Goal: Task Accomplishment & Management: Complete application form

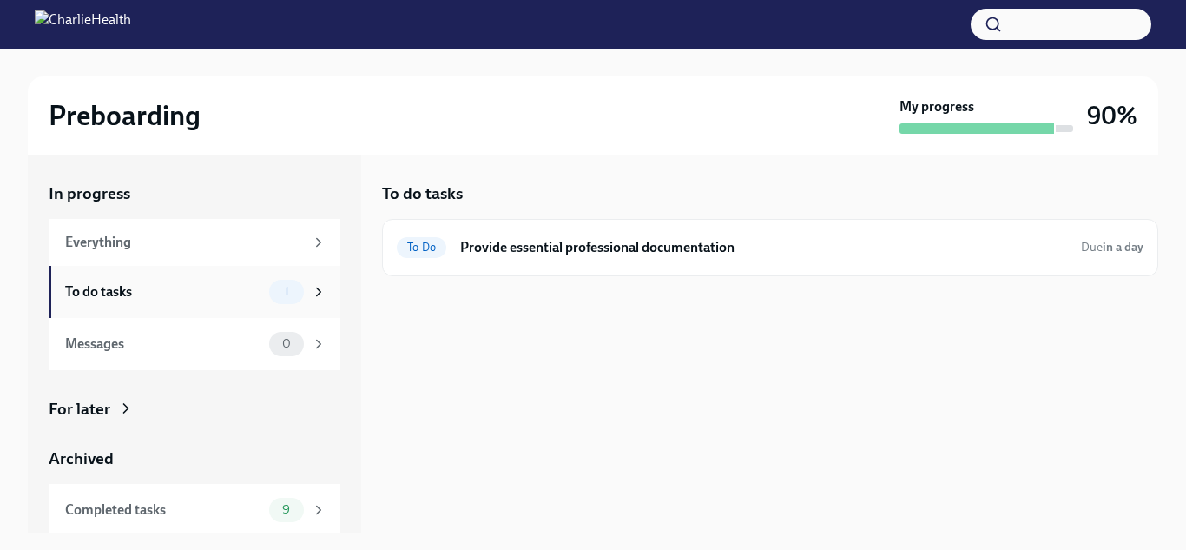
scroll to position [29, 0]
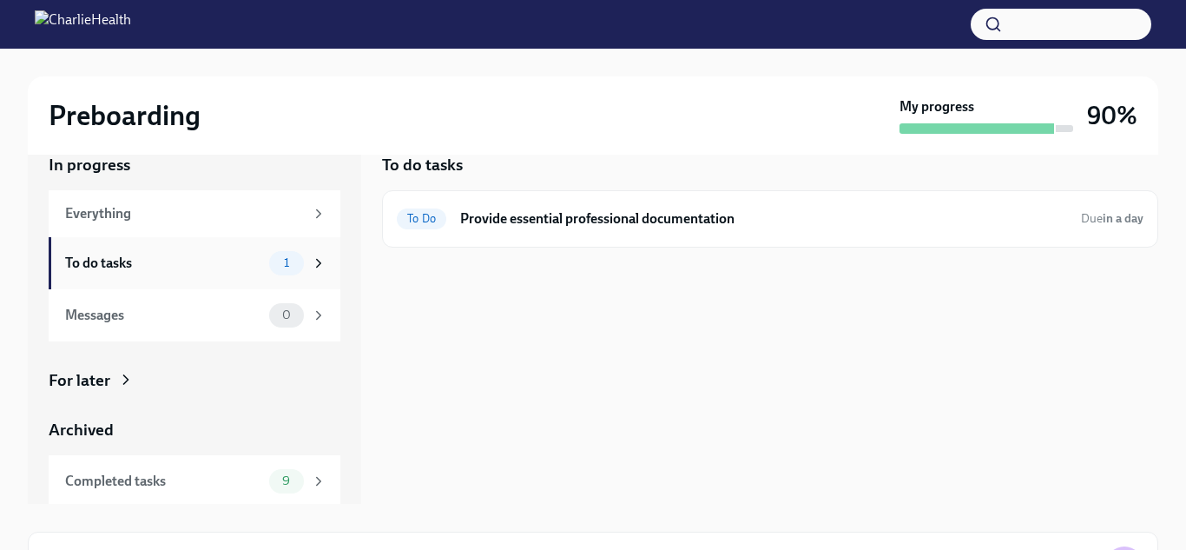
click at [180, 260] on div "To do tasks" at bounding box center [163, 263] width 197 height 19
click at [606, 221] on h6 "Provide essential professional documentation" at bounding box center [764, 218] width 609 height 19
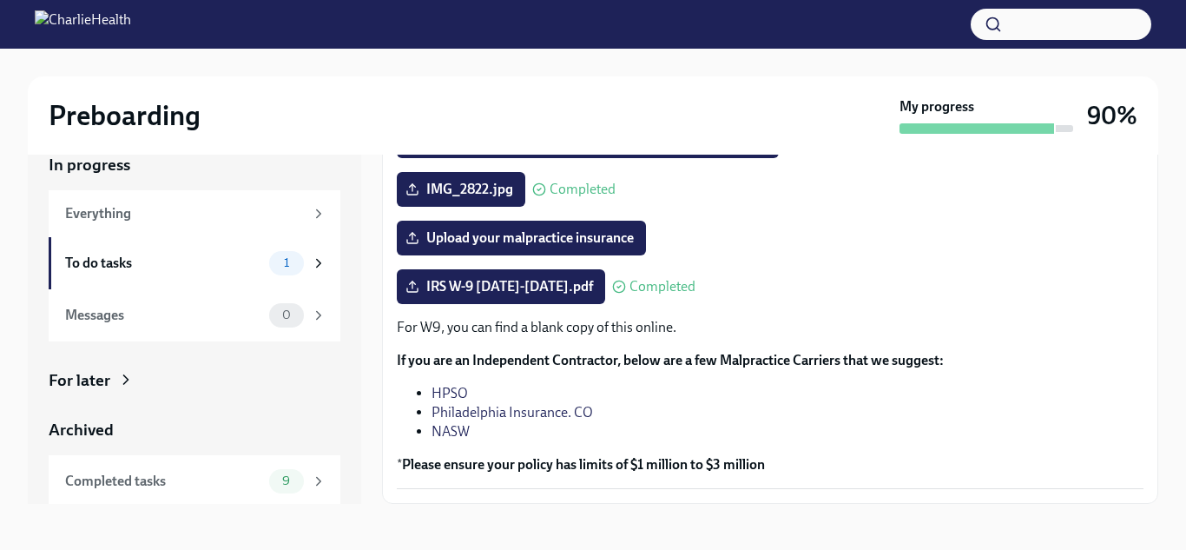
scroll to position [346, 0]
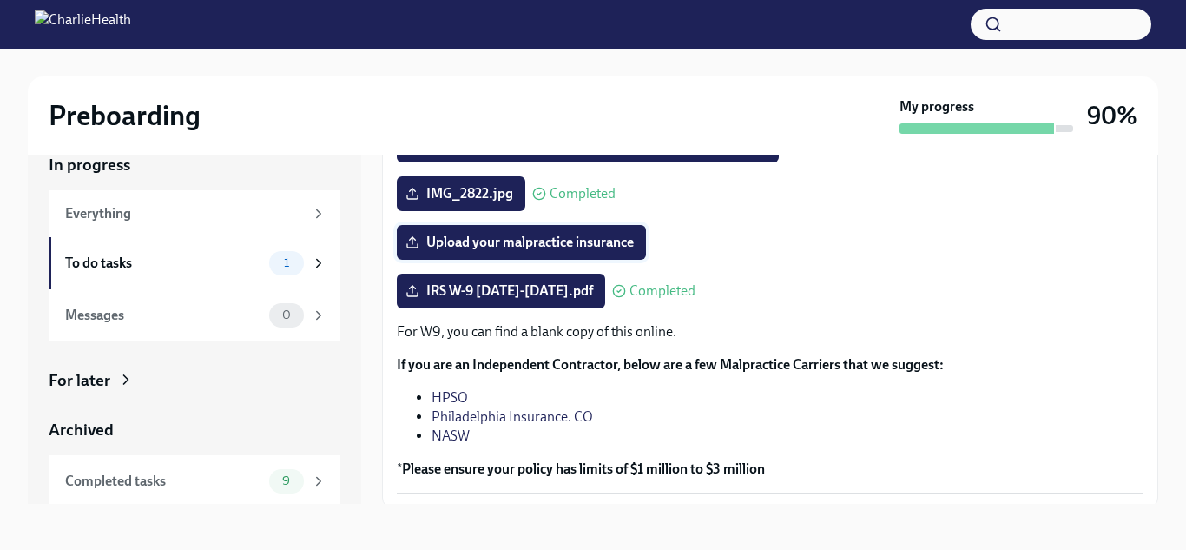
click at [553, 242] on span "Upload your malpractice insurance" at bounding box center [521, 242] width 225 height 17
click at [0, 0] on input "Upload your malpractice insurance" at bounding box center [0, 0] width 0 height 0
click at [517, 244] on span "Upload your malpractice insurance" at bounding box center [521, 242] width 225 height 17
click at [0, 0] on input "Upload your malpractice insurance" at bounding box center [0, 0] width 0 height 0
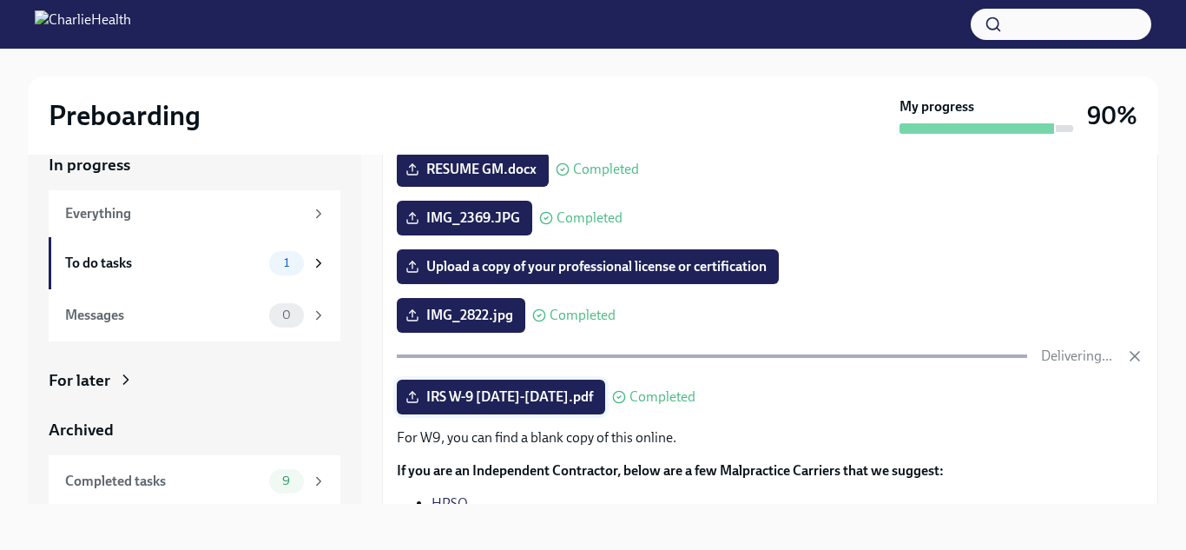
scroll to position [226, 0]
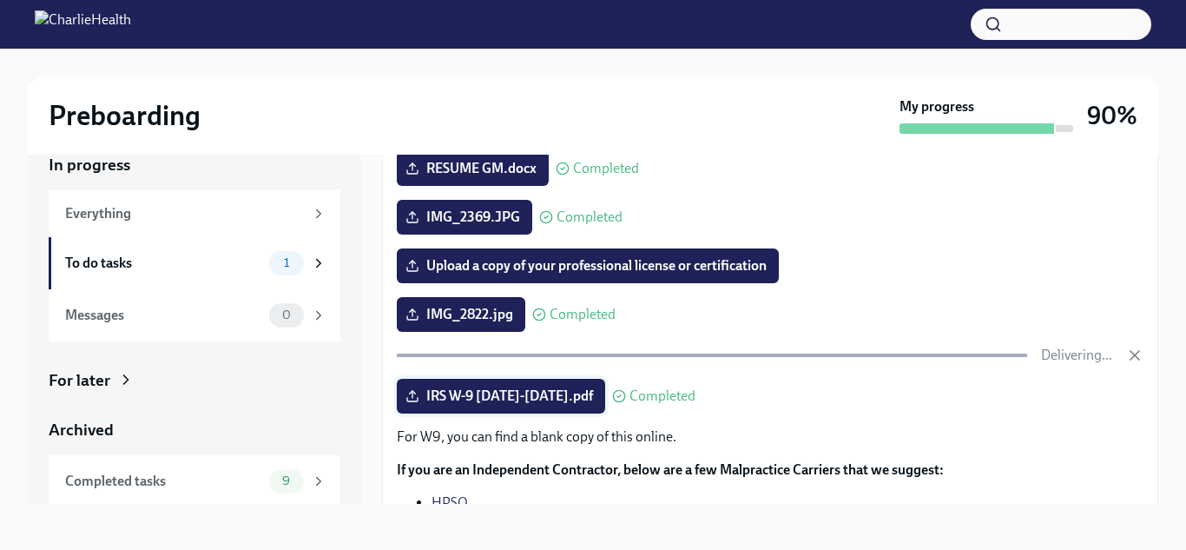
click at [541, 273] on span "Upload a copy of your professional license or certification" at bounding box center [588, 265] width 358 height 17
click at [0, 0] on input "Upload a copy of your professional license or certification" at bounding box center [0, 0] width 0 height 0
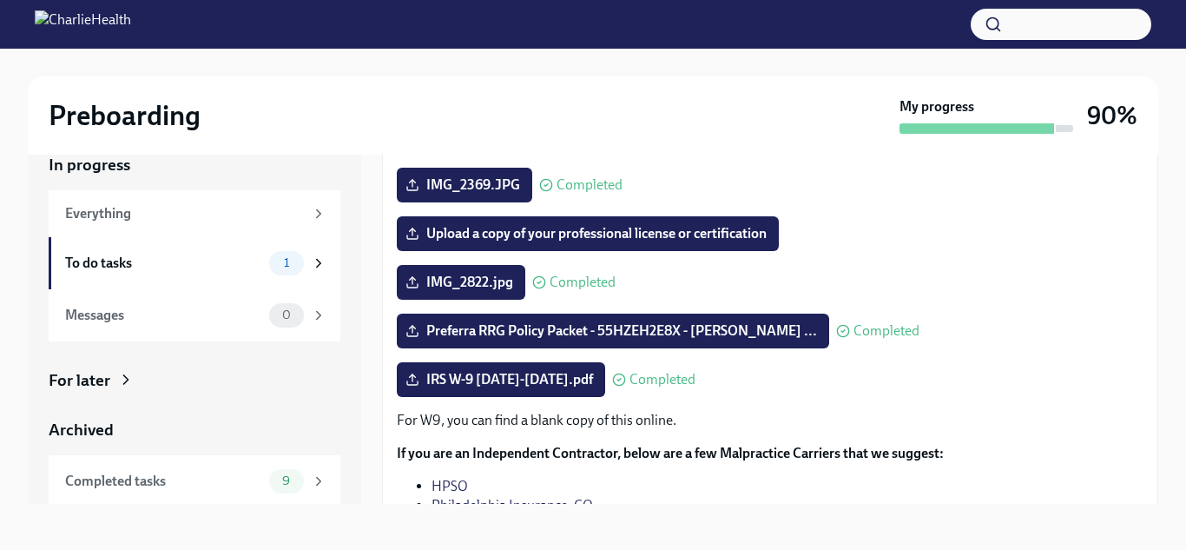
scroll to position [257, 0]
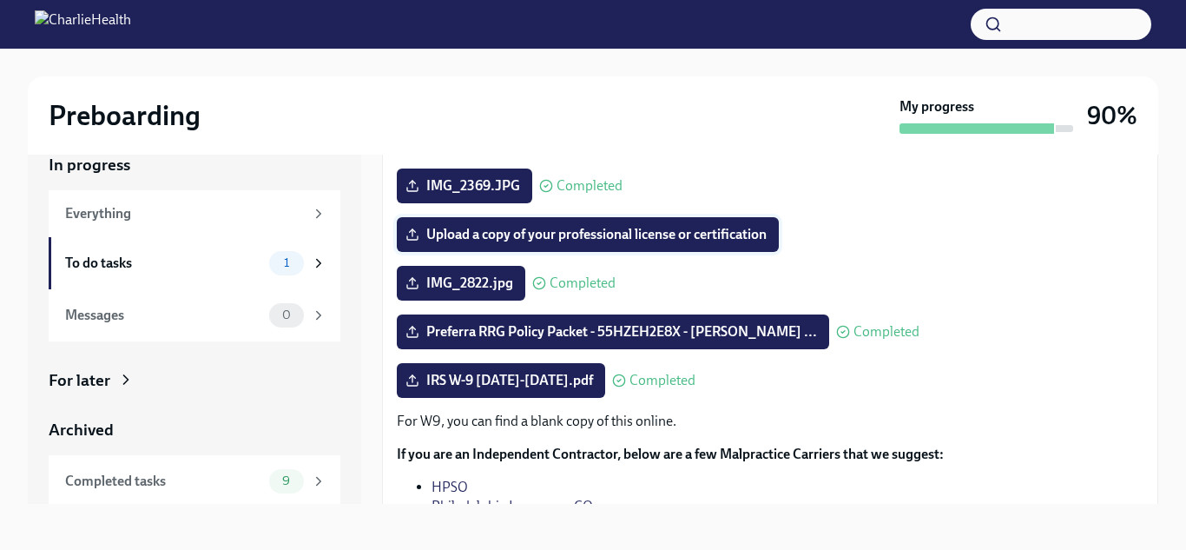
click at [629, 234] on span "Upload a copy of your professional license or certification" at bounding box center [588, 234] width 358 height 17
click at [0, 0] on input "Upload a copy of your professional license or certification" at bounding box center [0, 0] width 0 height 0
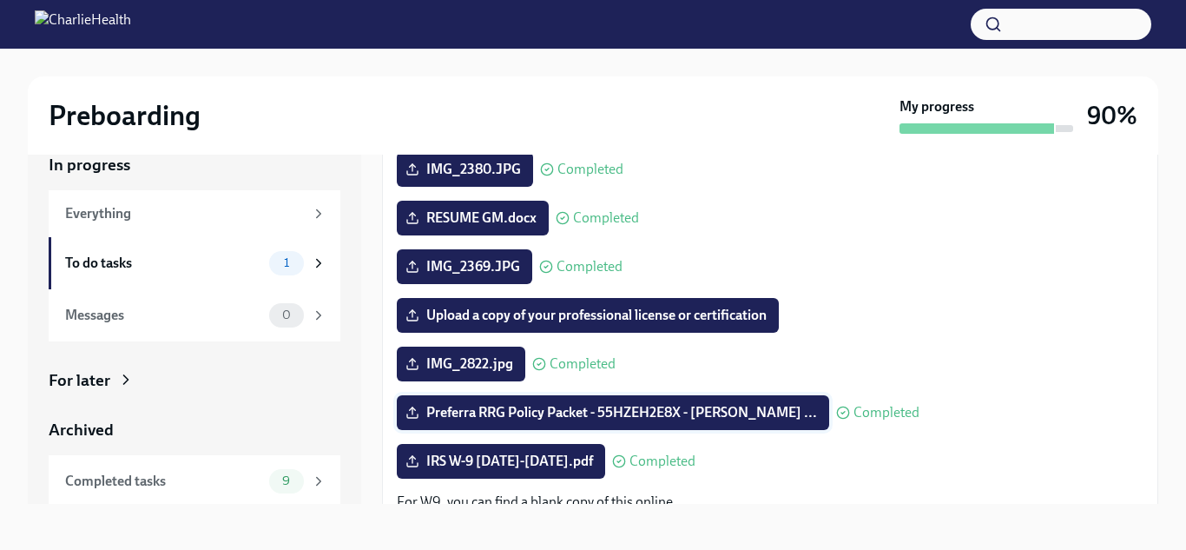
scroll to position [154, 0]
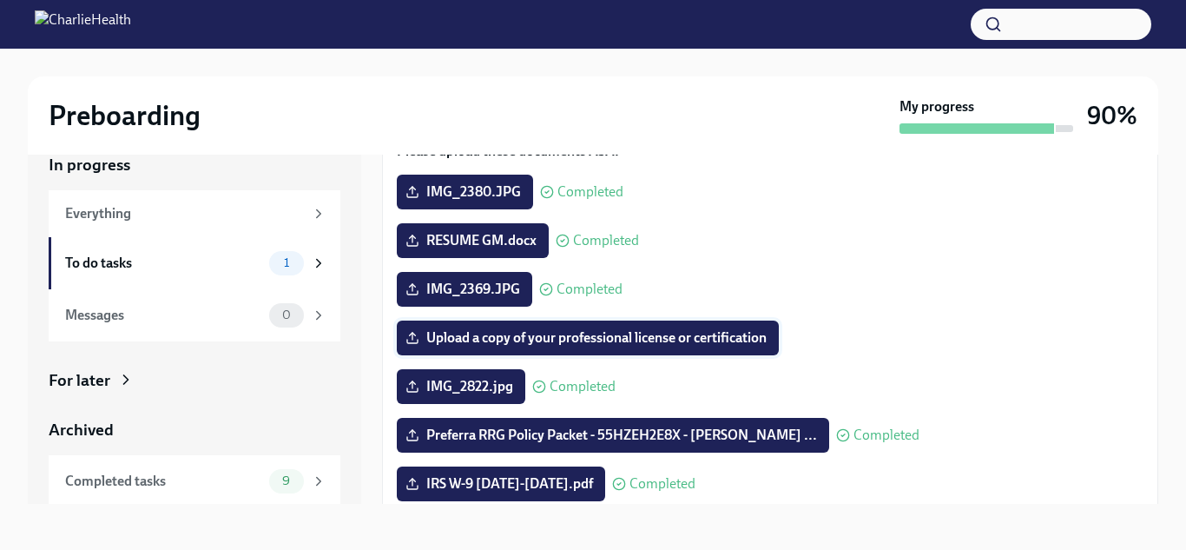
click at [520, 327] on label "Upload a copy of your professional license or certification" at bounding box center [588, 337] width 382 height 35
click at [0, 0] on input "Upload a copy of your professional license or certification" at bounding box center [0, 0] width 0 height 0
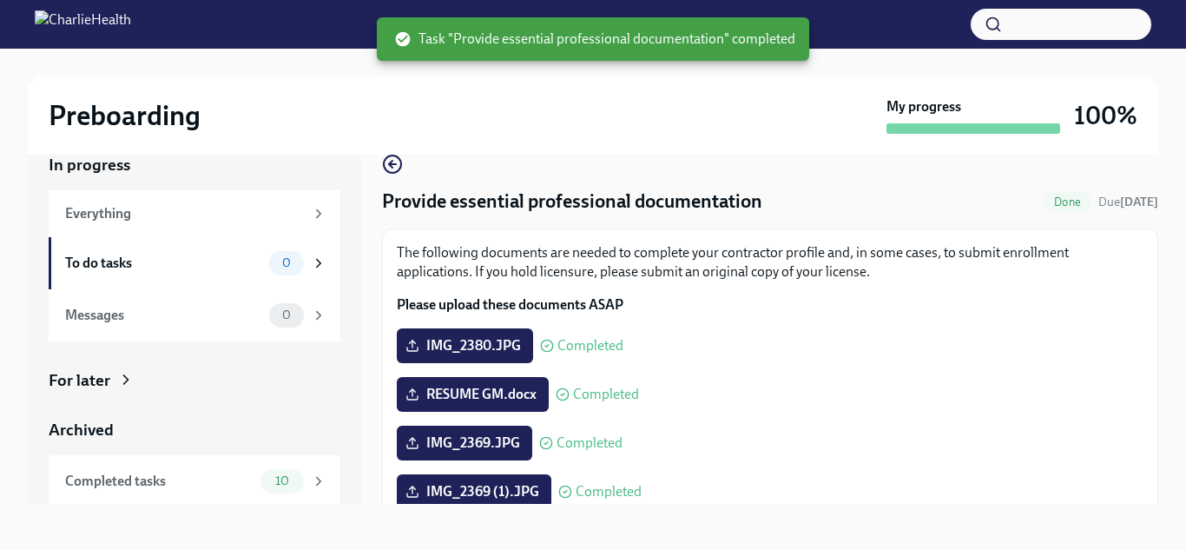
scroll to position [351, 0]
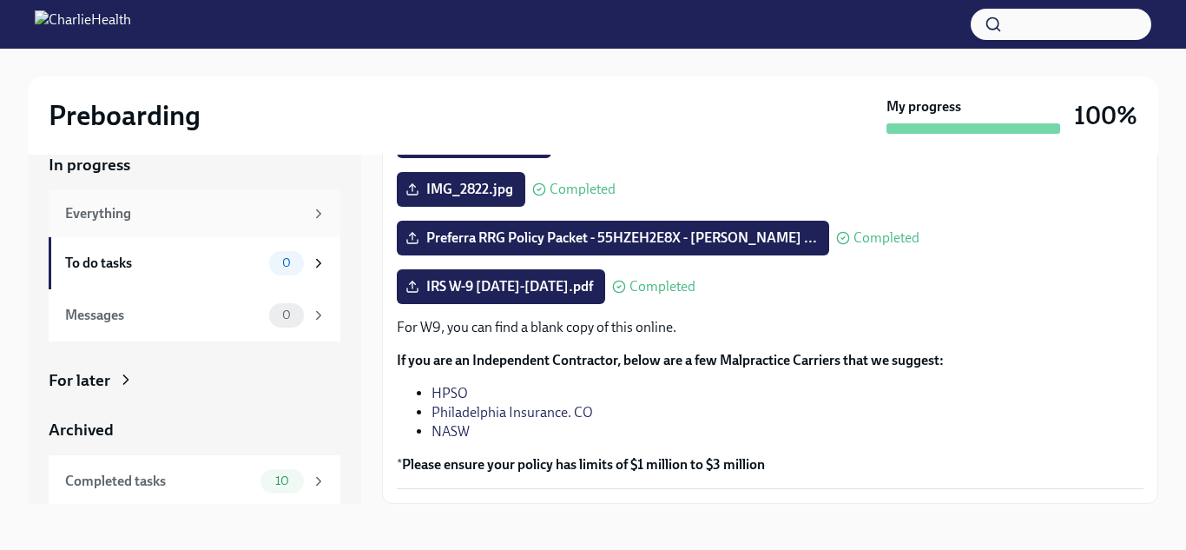
click at [227, 209] on div "Everything" at bounding box center [184, 213] width 239 height 19
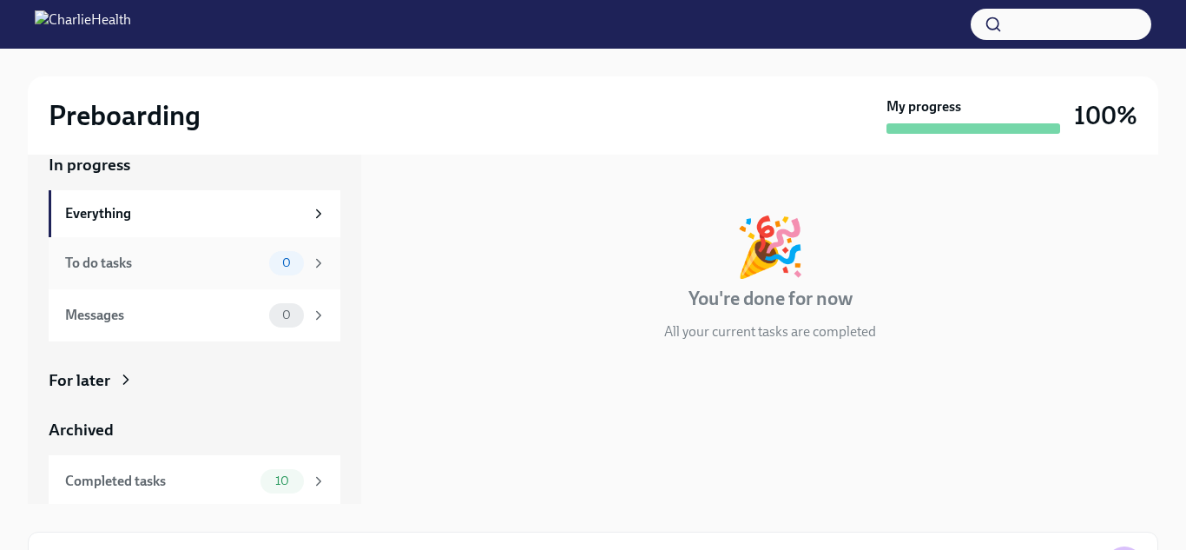
click at [225, 247] on div "To do tasks 0" at bounding box center [195, 263] width 292 height 52
click at [173, 323] on div "Messages" at bounding box center [163, 315] width 197 height 19
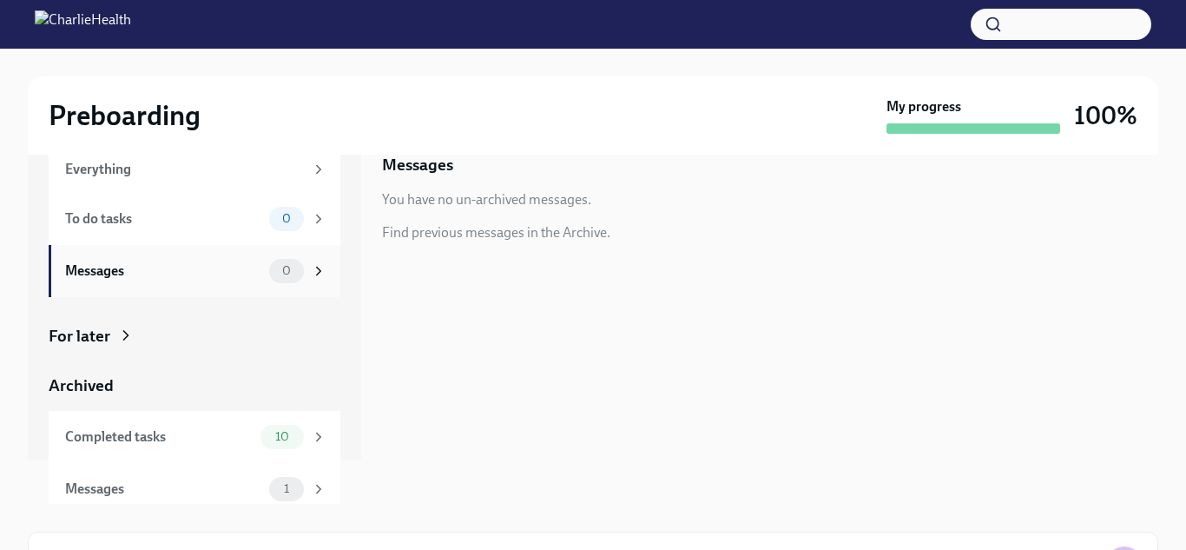
scroll to position [42, 0]
click at [97, 479] on div "Messages 1" at bounding box center [195, 491] width 261 height 24
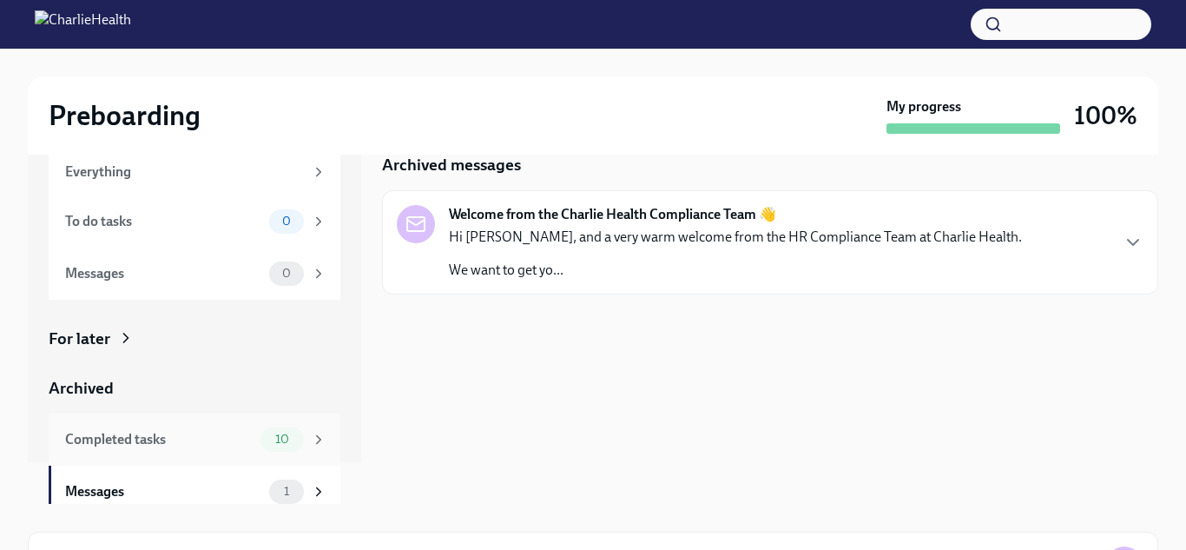
click at [142, 454] on div "Completed tasks 10" at bounding box center [195, 439] width 292 height 52
